Goal: Task Accomplishment & Management: Use online tool/utility

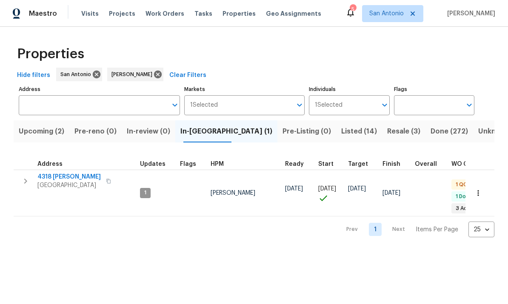
click at [64, 182] on span "[GEOGRAPHIC_DATA]" at bounding box center [68, 185] width 63 height 9
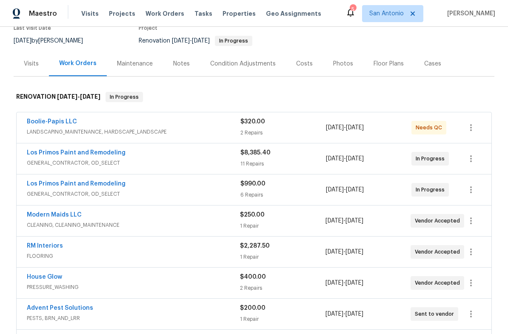
scroll to position [92, 0]
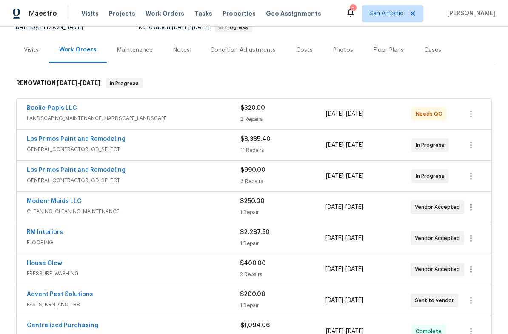
click at [116, 238] on div "RM Interiors" at bounding box center [133, 233] width 213 height 10
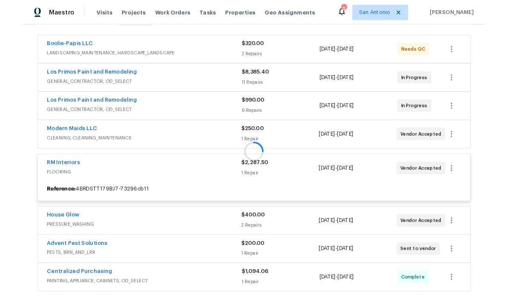
scroll to position [153, 0]
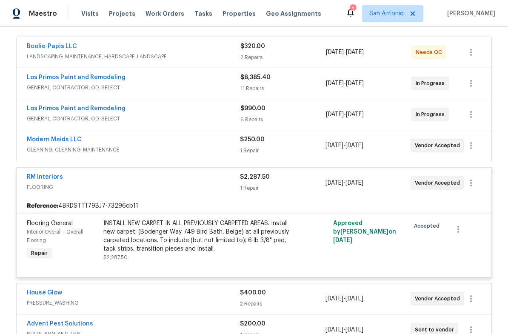
click at [46, 180] on link "RM Interiors" at bounding box center [45, 177] width 36 height 6
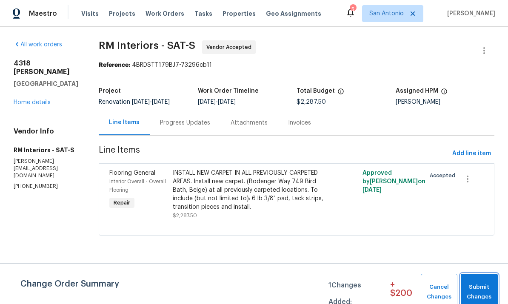
click at [478, 292] on span "Submit Changes" at bounding box center [479, 293] width 29 height 20
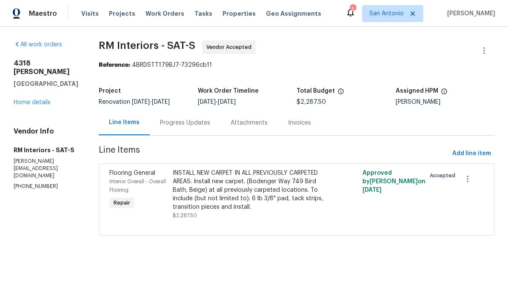
click at [233, 182] on div "INSTALL NEW CARPET IN ALL PREVIOUSLY CARPETED AREAS. Install new carpet. (Boden…" at bounding box center [249, 190] width 153 height 43
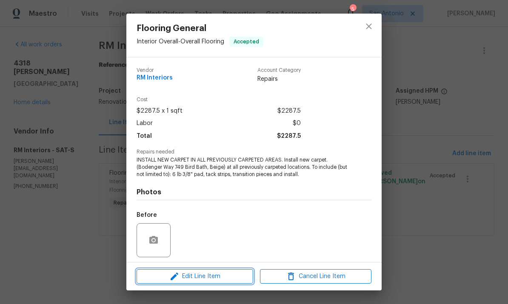
click at [206, 278] on span "Edit Line Item" at bounding box center [195, 277] width 112 height 11
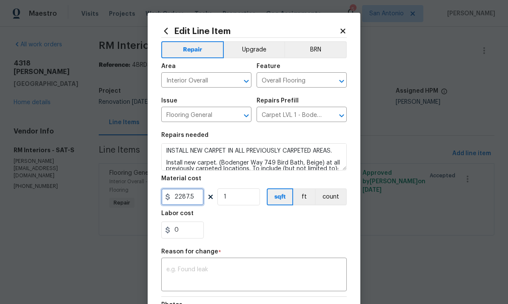
click at [193, 198] on input "2287.5" at bounding box center [182, 197] width 43 height 17
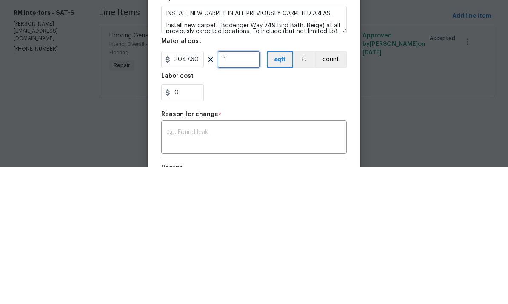
click at [238, 189] on input "1" at bounding box center [239, 197] width 43 height 17
type input "3047.6"
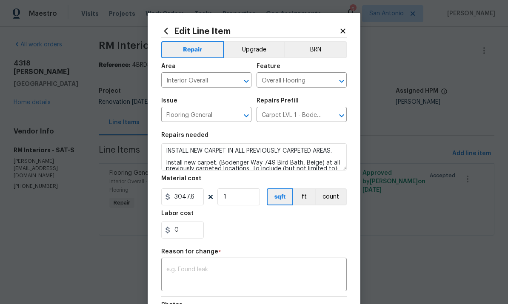
click at [217, 272] on textarea at bounding box center [253, 276] width 175 height 18
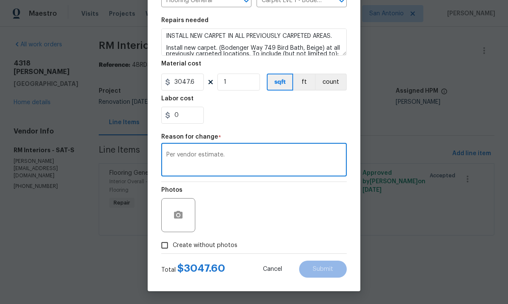
scroll to position [117, 0]
type textarea "Per vendor estimate."
click at [165, 247] on input "Create without photos" at bounding box center [165, 246] width 16 height 16
checkbox input "true"
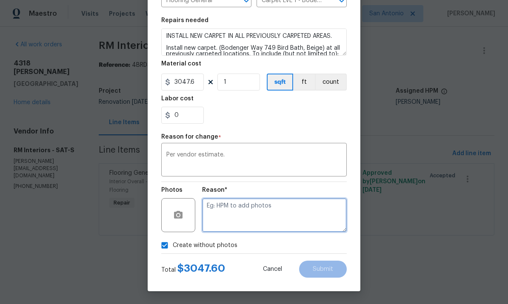
click at [234, 214] on textarea at bounding box center [274, 215] width 145 height 34
type textarea "."
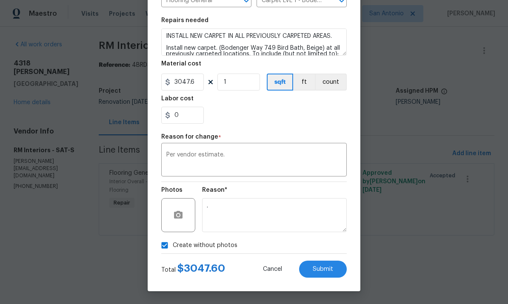
click at [318, 267] on span "Submit" at bounding box center [323, 269] width 20 height 6
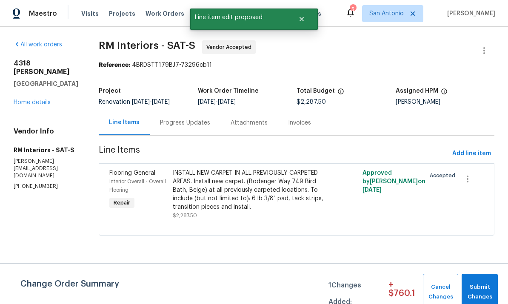
scroll to position [0, 0]
click at [472, 288] on span "Submit Changes" at bounding box center [480, 293] width 28 height 20
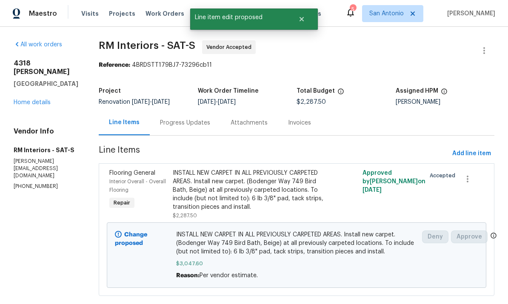
click at [189, 131] on div "Progress Updates" at bounding box center [185, 122] width 71 height 25
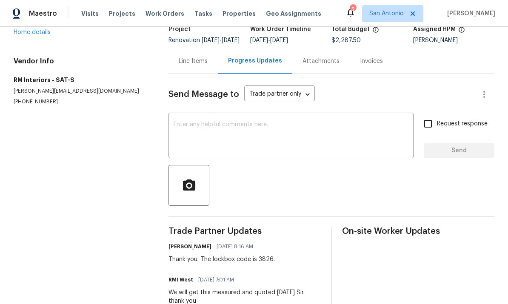
scroll to position [61, 0]
click at [214, 133] on textarea at bounding box center [291, 137] width 235 height 30
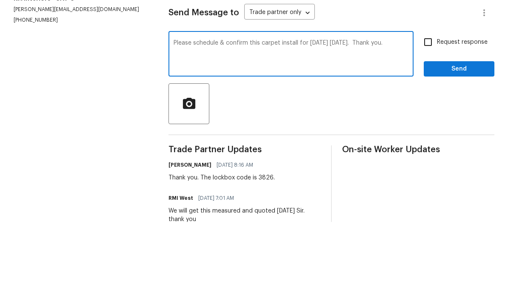
type textarea "Please schedule & confirm this carpet install for tomorrow Friday 8/29/25. Than…"
click at [426, 115] on input "Request response" at bounding box center [428, 124] width 18 height 18
checkbox input "true"
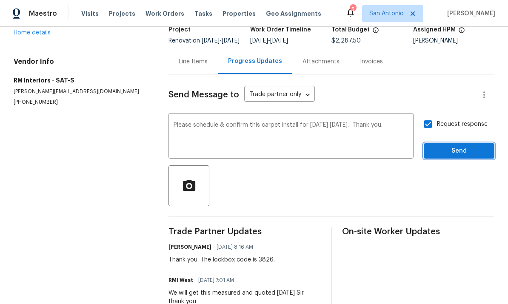
click at [451, 146] on span "Send" at bounding box center [459, 151] width 57 height 11
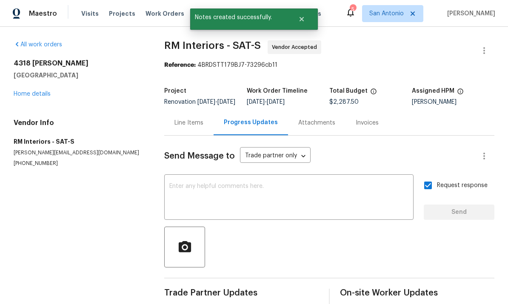
scroll to position [0, 0]
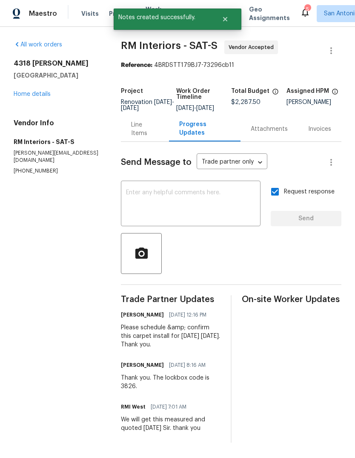
click at [145, 137] on div "Line Items" at bounding box center [144, 128] width 27 height 17
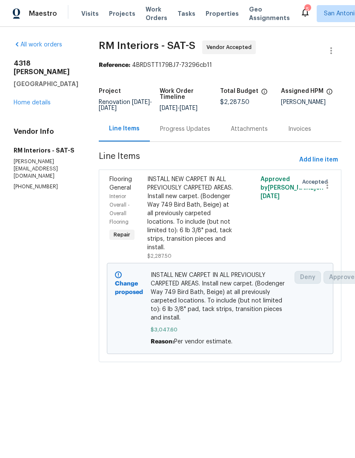
click at [184, 129] on div "Progress Updates" at bounding box center [185, 129] width 50 height 9
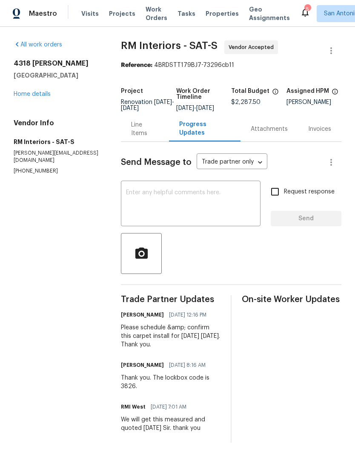
click at [38, 95] on link "Home details" at bounding box center [32, 94] width 37 height 6
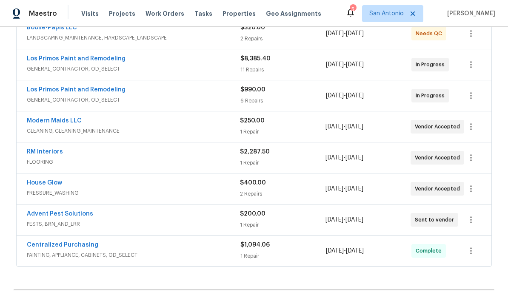
scroll to position [172, 0]
click at [119, 157] on span "FLOORING" at bounding box center [133, 161] width 213 height 9
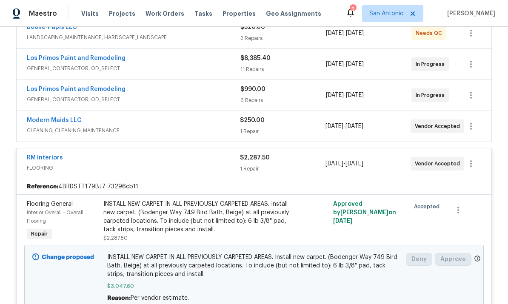
click at [60, 120] on link "Modern Maids LLC" at bounding box center [54, 120] width 55 height 6
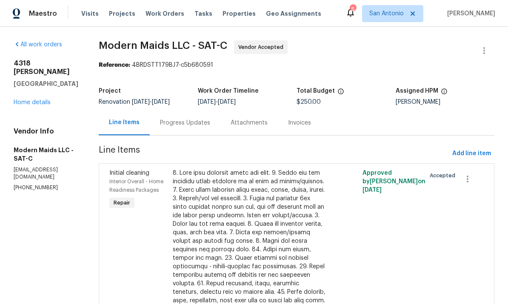
click at [28, 100] on link "Home details" at bounding box center [32, 103] width 37 height 6
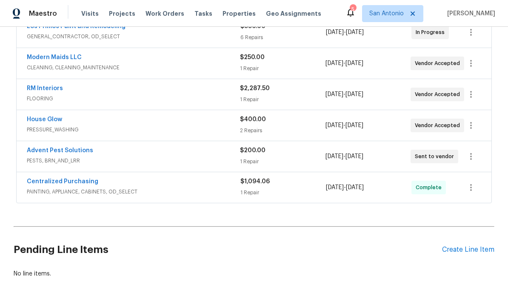
scroll to position [229, 0]
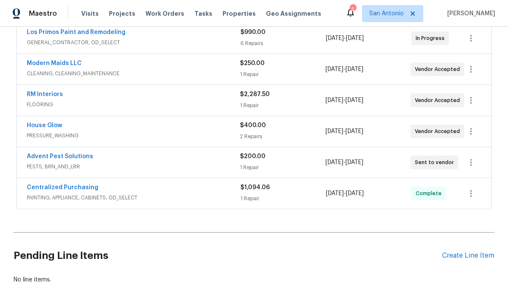
click at [78, 108] on span "FLOORING" at bounding box center [133, 104] width 213 height 9
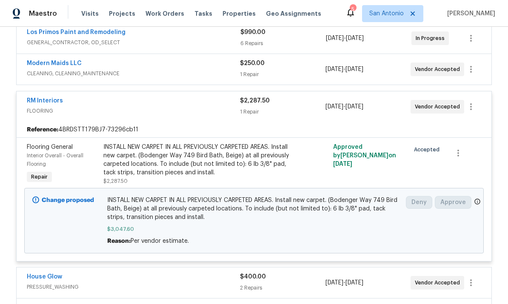
click at [88, 116] on div "RM Interiors FLOORING" at bounding box center [133, 107] width 213 height 20
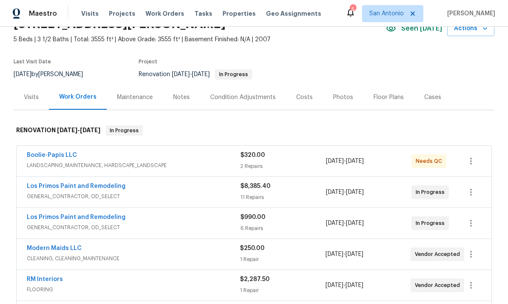
scroll to position [45, 0]
click at [192, 193] on span "GENERAL_CONTRACTOR, OD_SELECT" at bounding box center [134, 196] width 214 height 9
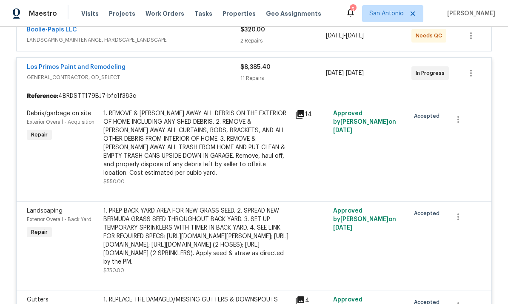
scroll to position [169, 0]
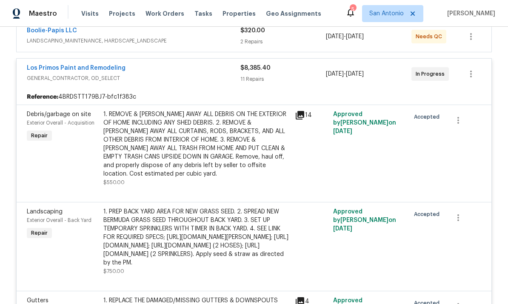
click at [169, 70] on div "Los Primos Paint and Remodeling" at bounding box center [134, 69] width 214 height 10
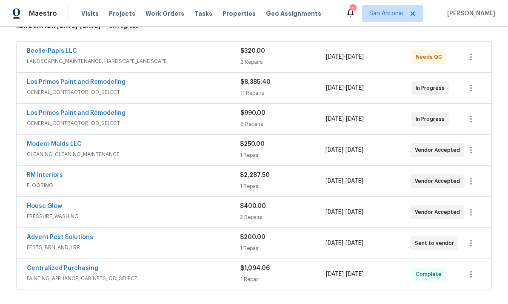
scroll to position [151, 0]
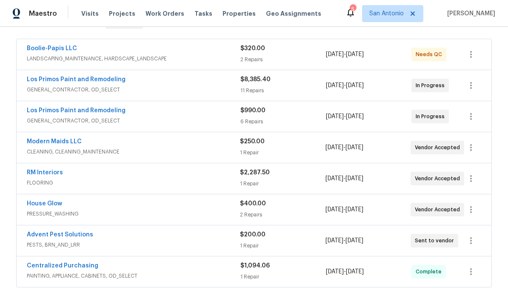
click at [166, 111] on div "Los Primos Paint and Remodeling" at bounding box center [134, 111] width 214 height 10
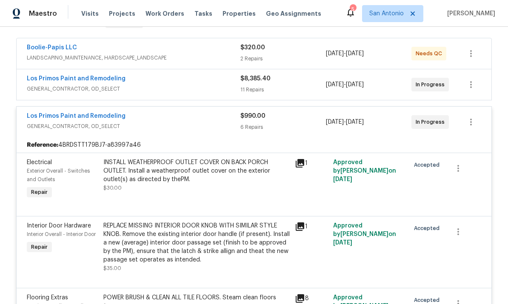
scroll to position [152, 0]
click at [182, 114] on div "Los Primos Paint and Remodeling" at bounding box center [134, 117] width 214 height 10
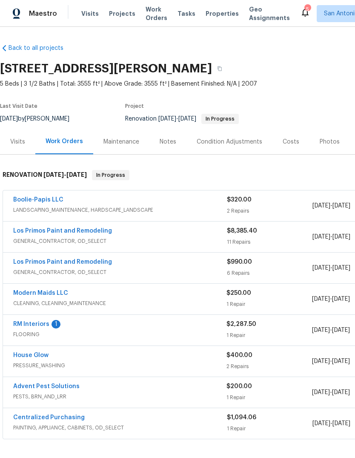
click at [40, 304] on link "RM Interiors" at bounding box center [31, 324] width 36 height 6
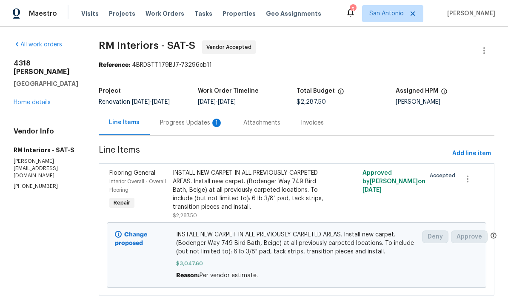
click at [192, 118] on div "Progress Updates 1" at bounding box center [191, 122] width 83 height 25
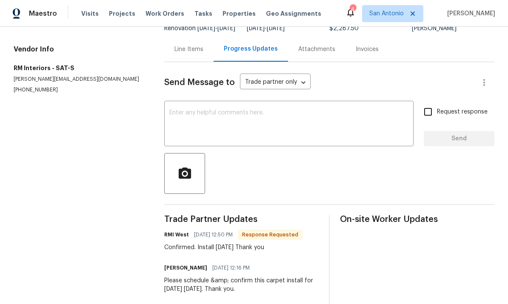
scroll to position [65, 0]
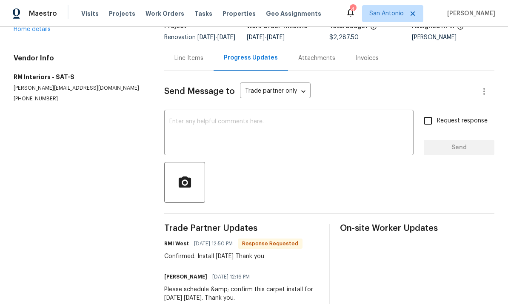
click at [195, 137] on textarea at bounding box center [288, 134] width 239 height 30
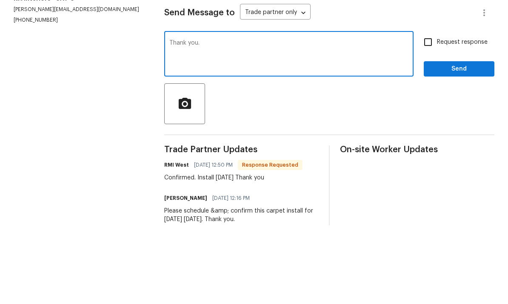
scroll to position [32, 0]
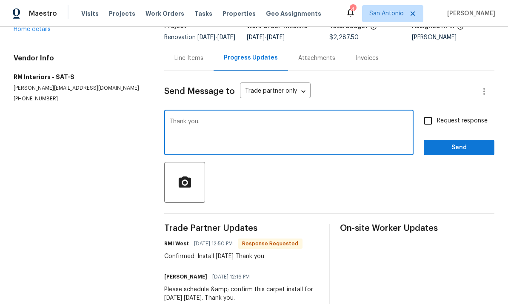
type textarea "Thank you."
click at [452, 143] on span "Send" at bounding box center [459, 148] width 57 height 11
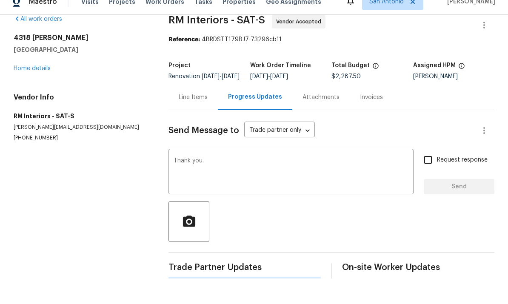
scroll to position [0, 0]
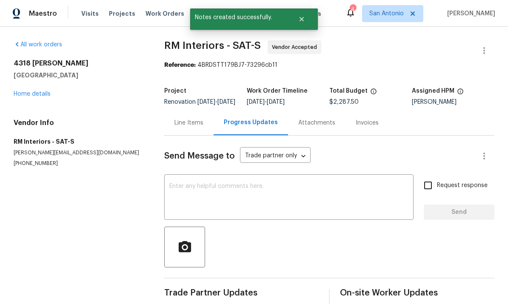
click at [29, 91] on link "Home details" at bounding box center [32, 94] width 37 height 6
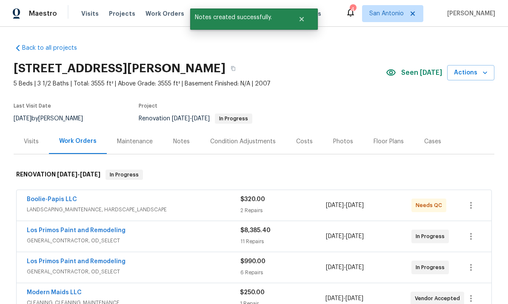
click at [120, 195] on div "Boolie-Papis LLC" at bounding box center [134, 200] width 214 height 10
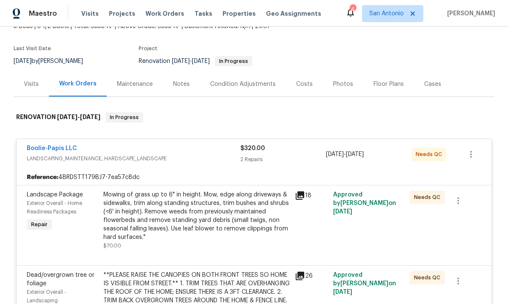
scroll to position [61, 0]
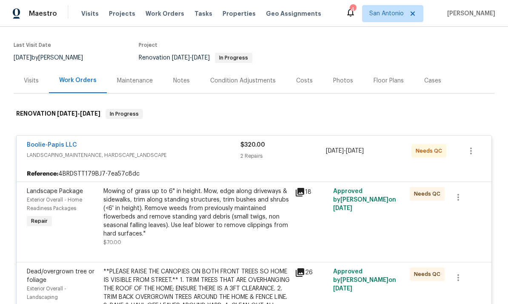
click at [188, 187] on div "Mowing of grass up to 6" in height. Mow, edge along driveways & sidewalks, trim…" at bounding box center [196, 212] width 186 height 51
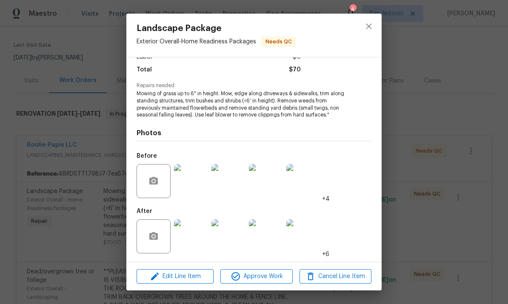
scroll to position [67, 0]
click at [259, 275] on span "Approve Work" at bounding box center [256, 277] width 67 height 11
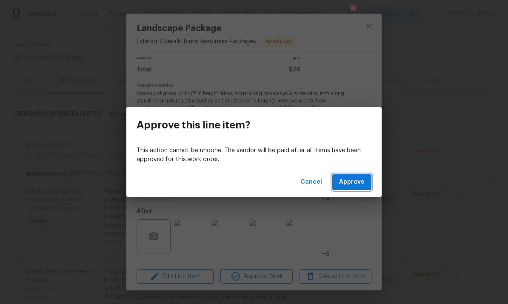
click at [352, 183] on span "Approve" at bounding box center [352, 182] width 26 height 11
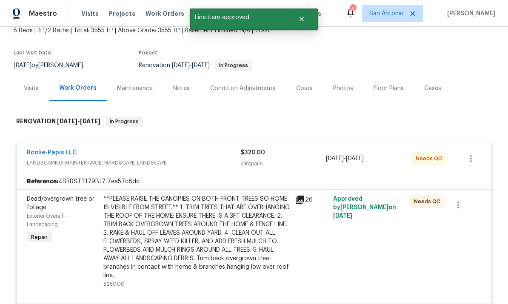
scroll to position [66, 0]
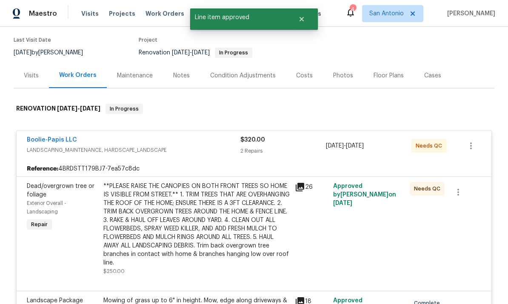
click at [186, 203] on div "**PLEASE RAISE THE CANOPIES ON BOTH FRONT TREES SO HOME IS VISIBLE FROM STREET.…" at bounding box center [196, 224] width 186 height 85
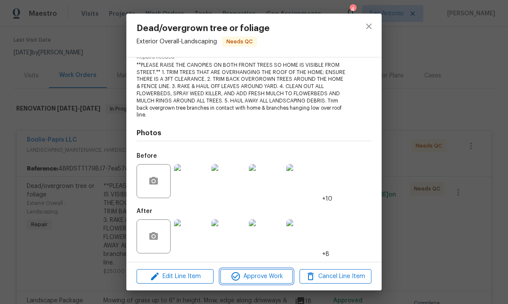
click at [259, 276] on span "Approve Work" at bounding box center [256, 277] width 67 height 11
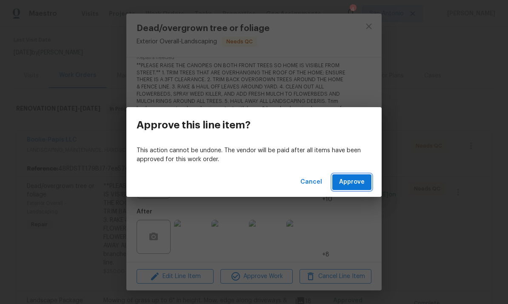
click at [353, 180] on span "Approve" at bounding box center [352, 182] width 26 height 11
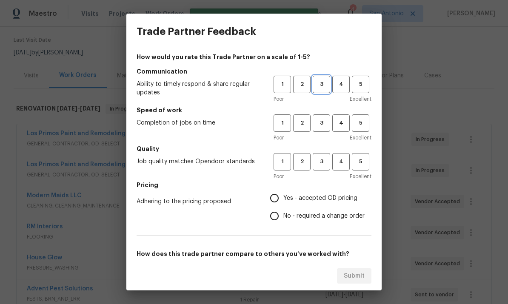
click at [323, 85] on span "3" at bounding box center [322, 85] width 16 height 10
click at [319, 124] on span "3" at bounding box center [322, 123] width 16 height 10
click at [322, 166] on span "3" at bounding box center [322, 162] width 16 height 10
click at [279, 197] on input "Yes - accepted OD pricing" at bounding box center [275, 198] width 18 height 18
radio input "true"
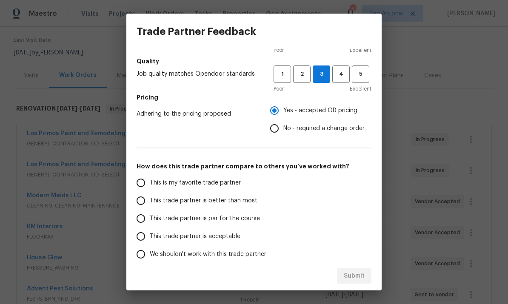
scroll to position [86, 0]
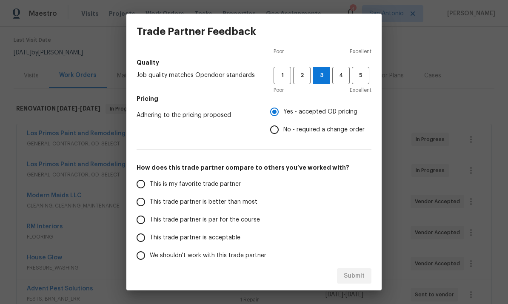
click at [140, 223] on input "This trade partner is par for the course" at bounding box center [141, 220] width 18 height 18
click at [357, 282] on button "Submit" at bounding box center [354, 277] width 34 height 16
radio input "true"
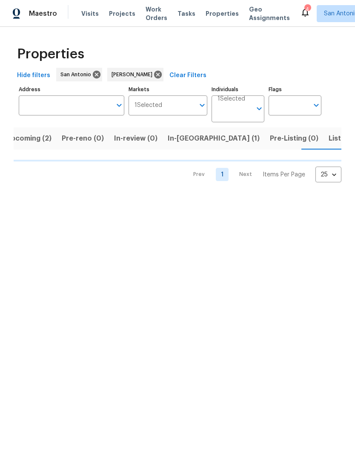
scroll to position [0, 15]
